Goal: Check status: Check status

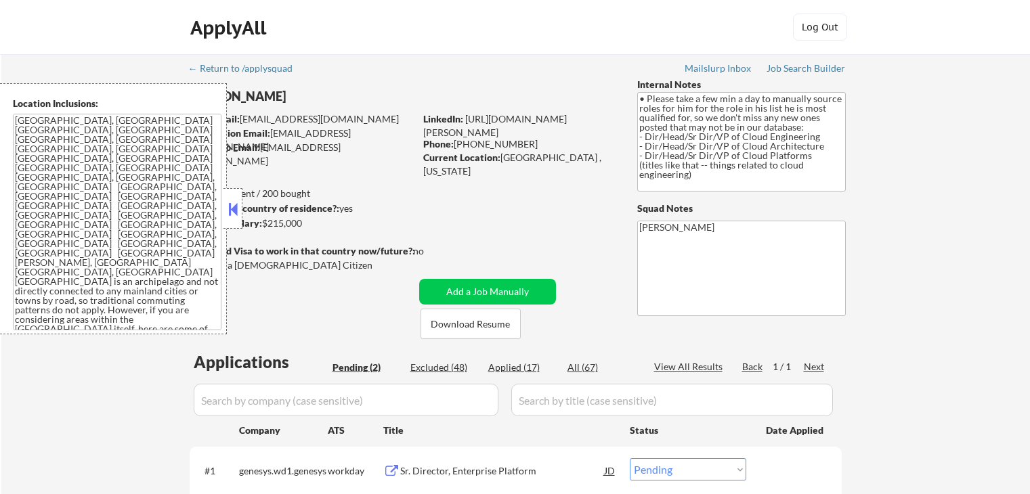
select select ""pending""
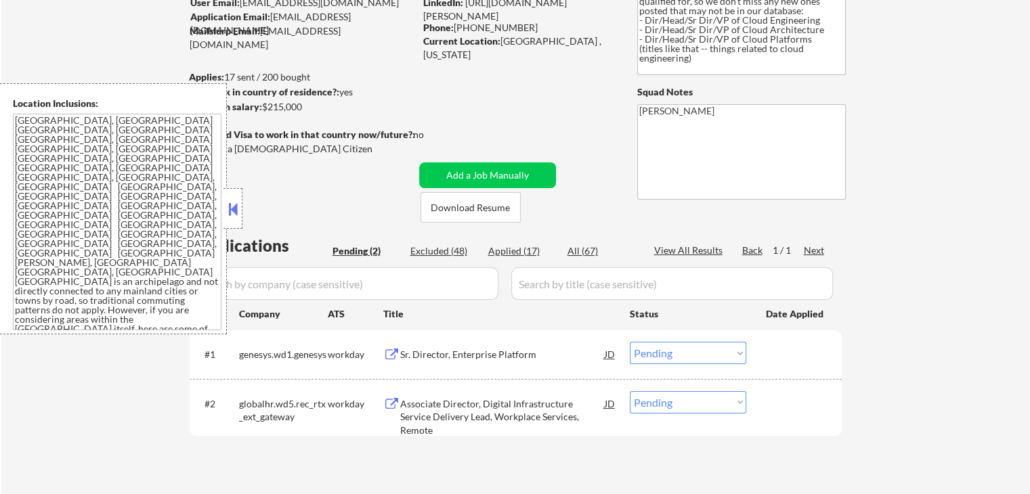
scroll to position [135, 0]
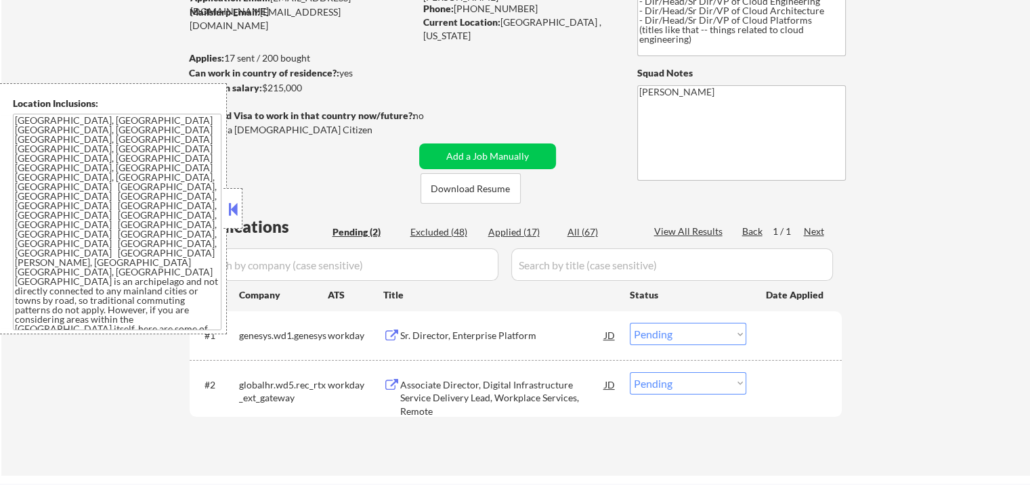
click at [234, 201] on button at bounding box center [233, 209] width 15 height 20
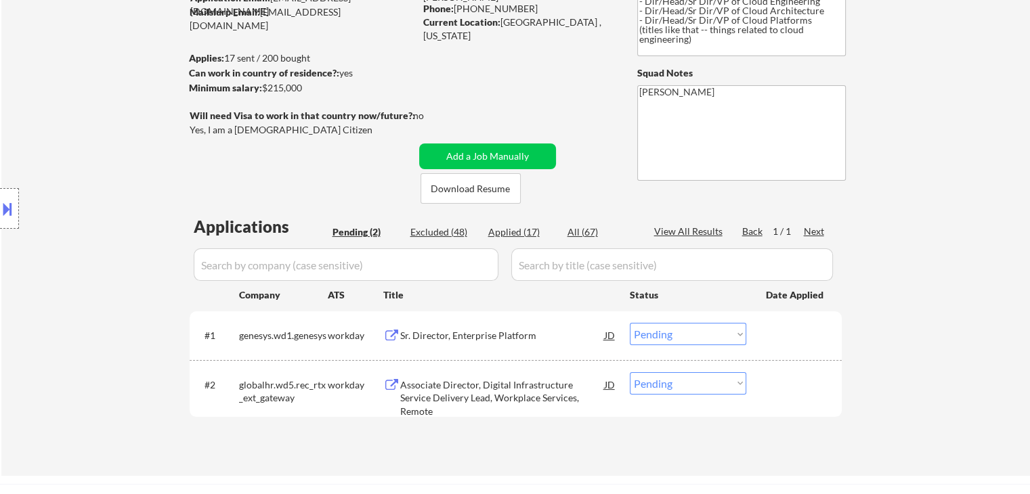
click at [453, 338] on div "Sr. Director, Enterprise Platform" at bounding box center [502, 336] width 205 height 14
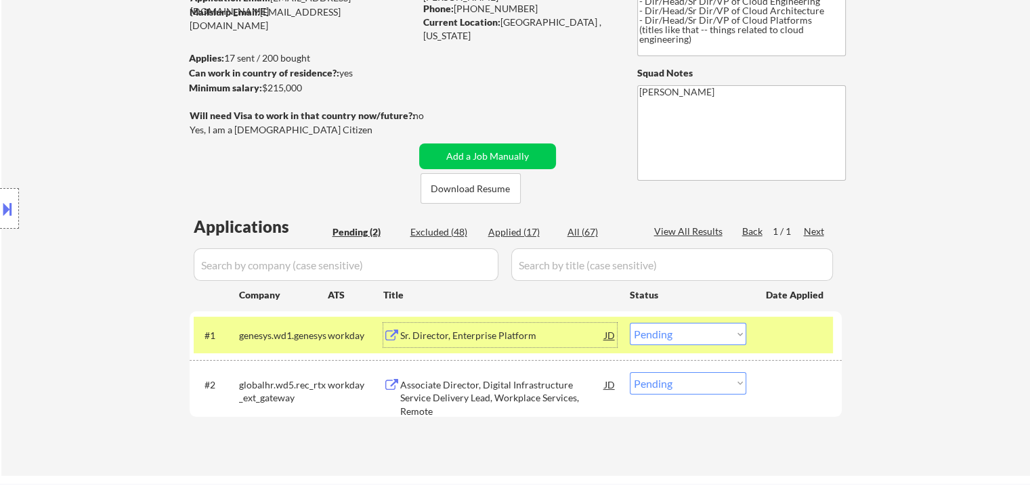
click at [482, 384] on div "Associate Director, Digital Infrastructure Service Delivery Lead, Workplace Ser…" at bounding box center [502, 399] width 205 height 40
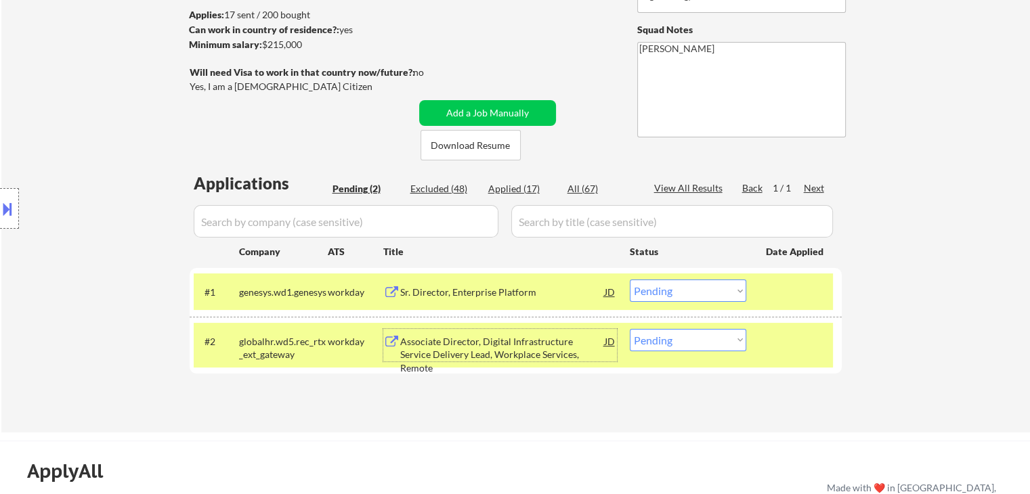
scroll to position [203, 0]
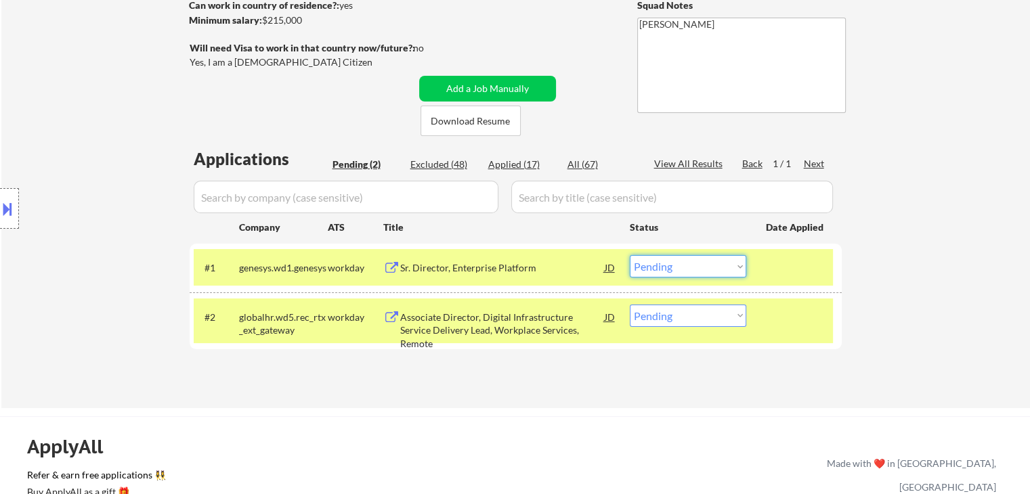
click at [665, 274] on select "Choose an option... Pending Applied Excluded (Questions) Excluded (Expired) Exc…" at bounding box center [688, 266] width 117 height 22
click at [630, 255] on select "Choose an option... Pending Applied Excluded (Questions) Excluded (Expired) Exc…" at bounding box center [688, 266] width 117 height 22
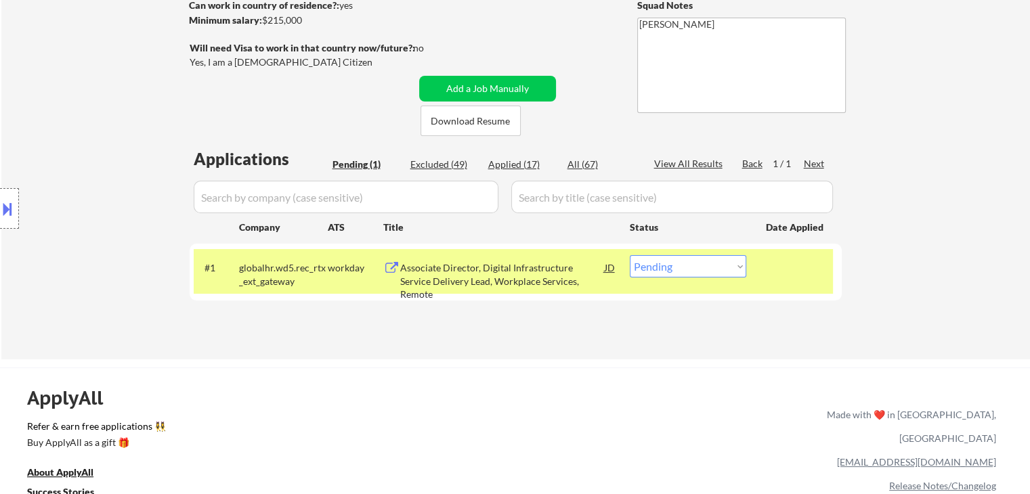
click at [676, 270] on select "Choose an option... Pending Applied Excluded (Questions) Excluded (Expired) Exc…" at bounding box center [688, 266] width 117 height 22
select select ""excluded__expired_""
click at [630, 255] on select "Choose an option... Pending Applied Excluded (Questions) Excluded (Expired) Exc…" at bounding box center [688, 266] width 117 height 22
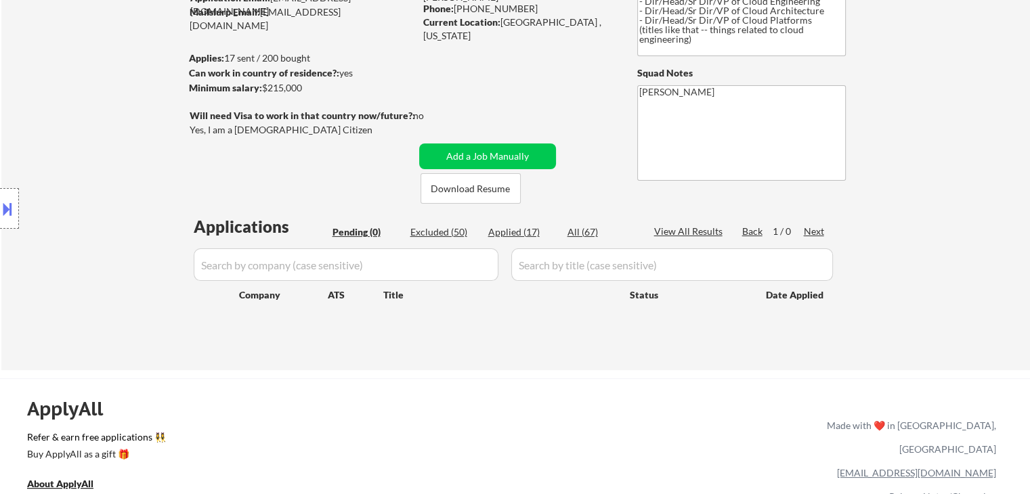
scroll to position [68, 0]
